Goal: Communication & Community: Answer question/provide support

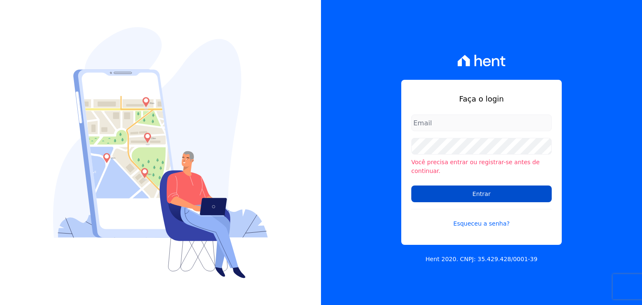
type input "[EMAIL_ADDRESS][DOMAIN_NAME]"
click at [448, 188] on input "Entrar" at bounding box center [481, 194] width 140 height 17
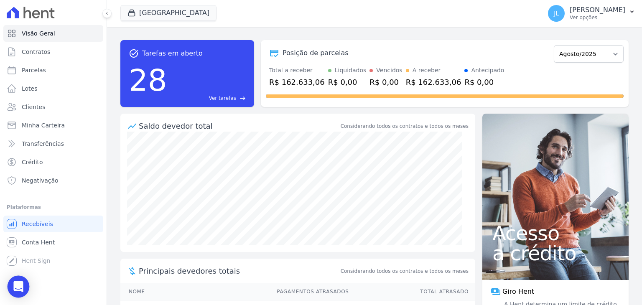
click at [21, 285] on icon "Open Intercom Messenger" at bounding box center [18, 286] width 10 height 11
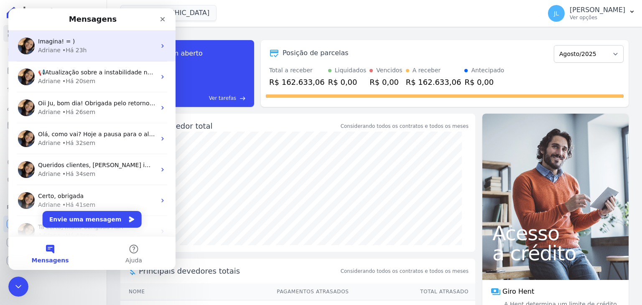
click at [75, 43] on div "Imagina! = )" at bounding box center [97, 41] width 118 height 9
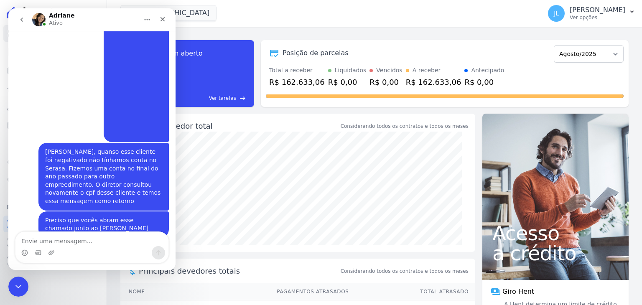
scroll to position [3211, 0]
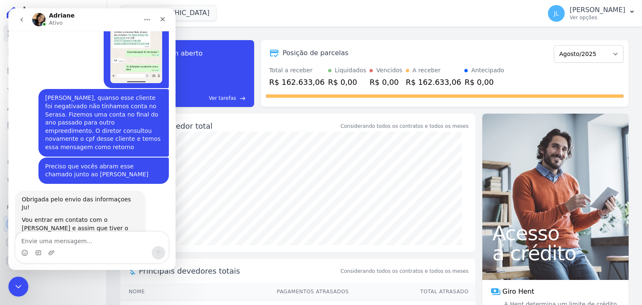
click at [74, 239] on textarea "Envie uma mensagem..." at bounding box center [91, 239] width 153 height 14
type textarea "Bom dia, Adri"
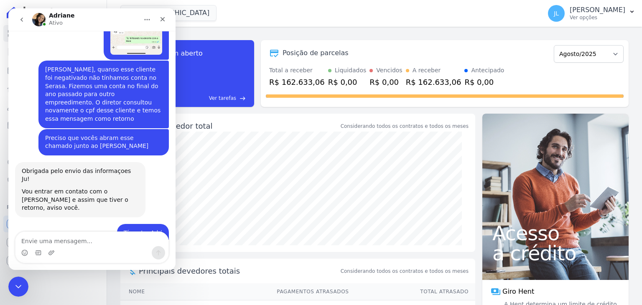
scroll to position [3247, 0]
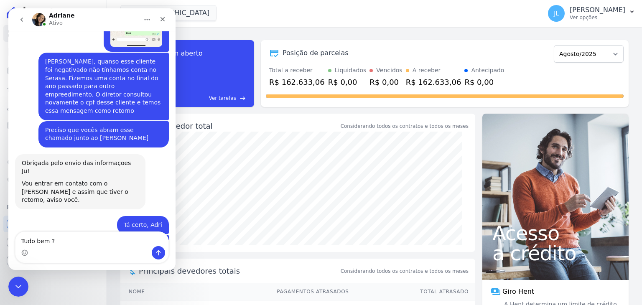
type textarea "Tudo bem ?"
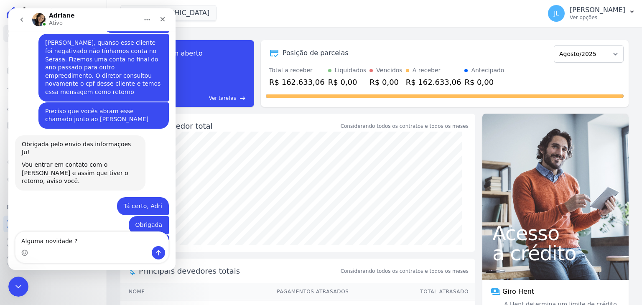
type textarea "Alguma novidade ?"
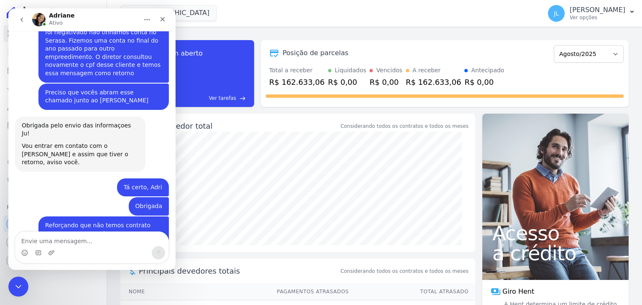
scroll to position [3285, 0]
click at [13, 287] on icon "Encerramento do Messenger da Intercom" at bounding box center [17, 285] width 10 height 10
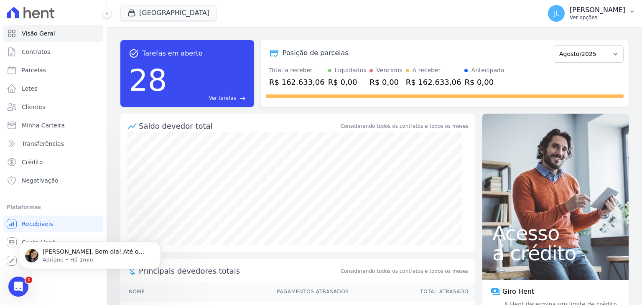
scroll to position [3343, 0]
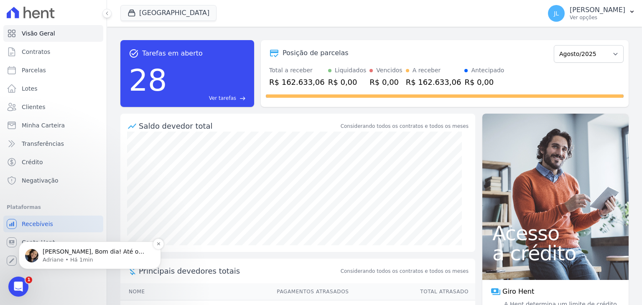
click at [79, 256] on p "Adriane • Há 1min" at bounding box center [97, 260] width 108 height 8
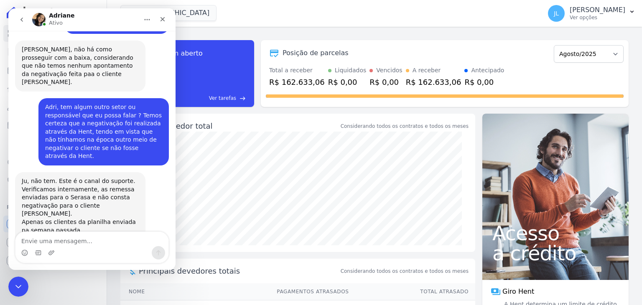
scroll to position [3357, 0]
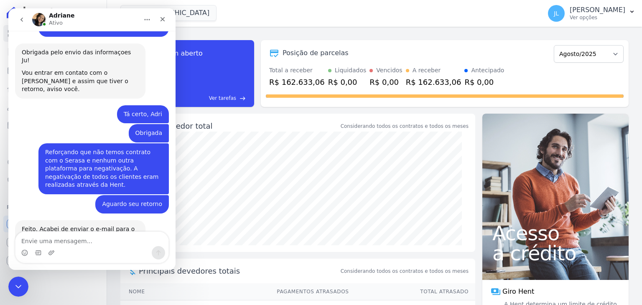
click at [66, 242] on textarea "Envie uma mensagem..." at bounding box center [91, 239] width 153 height 14
type textarea "Tá bem, Adri"
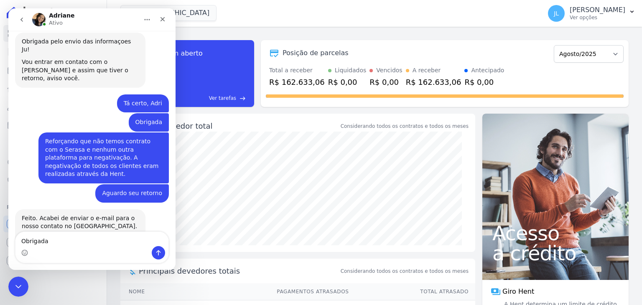
type textarea "Obrigada"
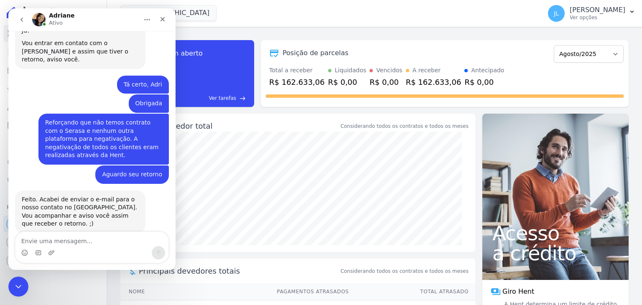
scroll to position [3387, 0]
click at [13, 287] on icon "Encerramento do Messenger da Intercom" at bounding box center [17, 285] width 10 height 10
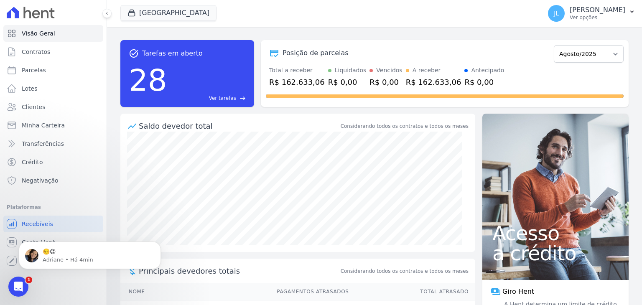
scroll to position [3412, 0]
click at [57, 252] on p "☺️😉" at bounding box center [97, 252] width 108 height 8
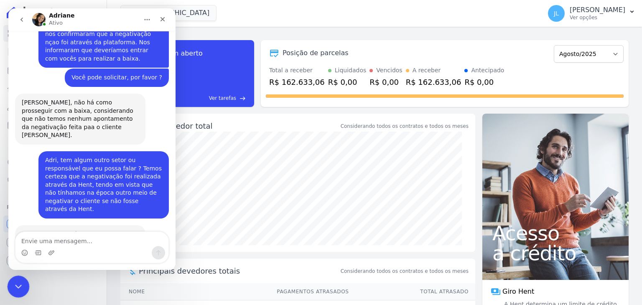
scroll to position [3426, 0]
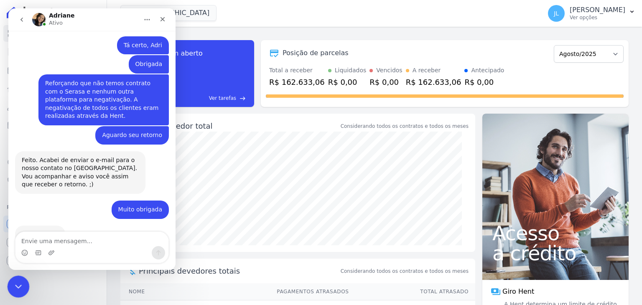
click at [15, 287] on icon "Encerramento do Messenger da Intercom" at bounding box center [17, 285] width 10 height 10
